Goal: Task Accomplishment & Management: Manage account settings

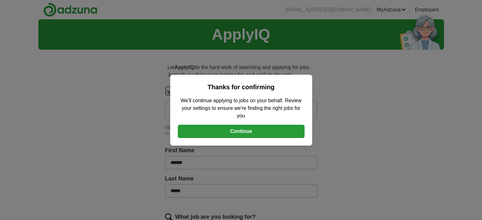
click at [243, 130] on button "Continue" at bounding box center [241, 131] width 127 height 13
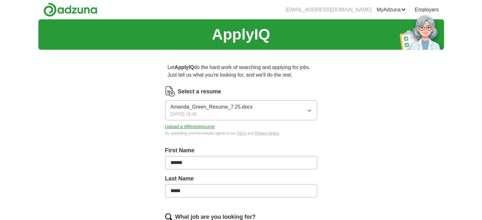
click at [198, 128] on button "Upload a different resume" at bounding box center [190, 127] width 50 height 7
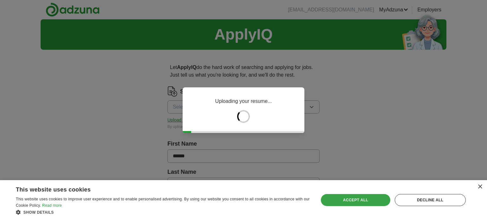
click at [351, 199] on div "Accept all" at bounding box center [355, 200] width 69 height 12
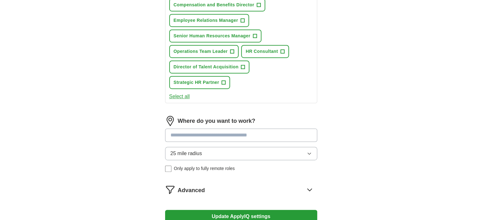
scroll to position [380, 0]
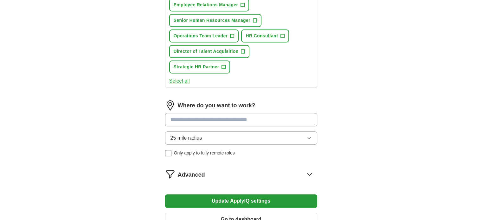
click at [206, 113] on input at bounding box center [241, 119] width 152 height 13
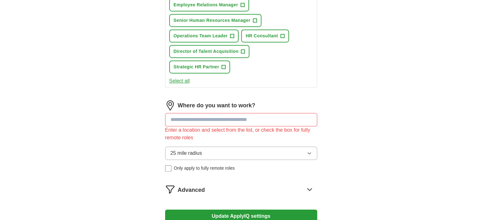
click at [169, 147] on div "25 mile radius Only apply to fully remote roles" at bounding box center [241, 159] width 152 height 25
click at [179, 113] on input at bounding box center [241, 119] width 152 height 13
type input "*****"
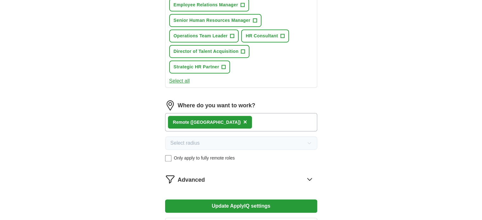
click at [242, 200] on button "Update ApplyIQ settings" at bounding box center [241, 206] width 152 height 13
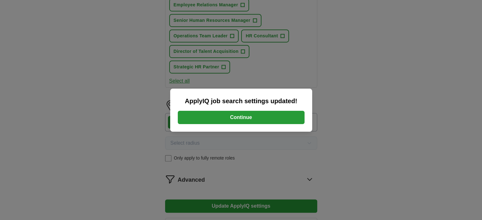
click at [251, 121] on button "Continue" at bounding box center [241, 117] width 127 height 13
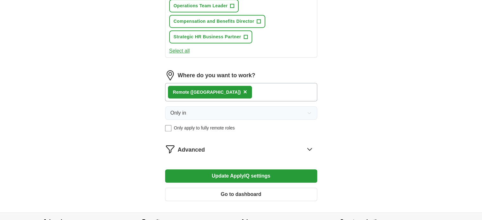
scroll to position [449, 0]
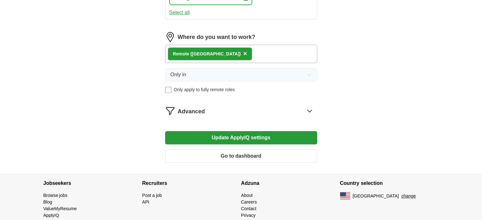
click at [309, 108] on icon at bounding box center [309, 111] width 10 height 10
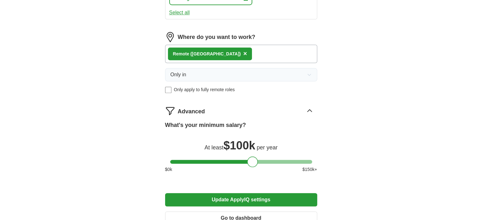
drag, startPoint x: 269, startPoint y: 159, endPoint x: 253, endPoint y: 159, distance: 15.9
click at [253, 159] on div at bounding box center [252, 161] width 11 height 11
click at [249, 197] on button "Update ApplyIQ settings" at bounding box center [241, 199] width 152 height 13
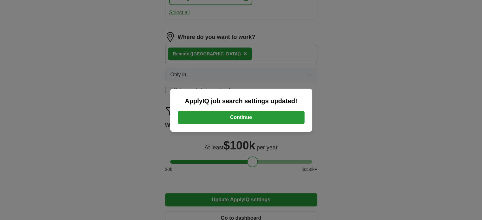
click at [253, 121] on button "Continue" at bounding box center [241, 117] width 127 height 13
